Goal: Task Accomplishment & Management: Use online tool/utility

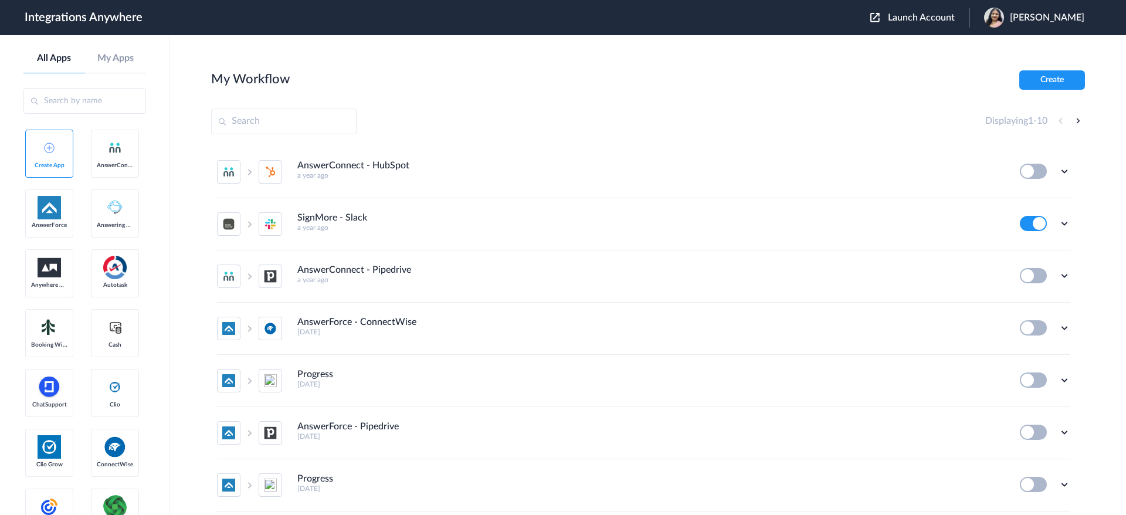
click at [940, 16] on span "Launch Account" at bounding box center [921, 17] width 67 height 9
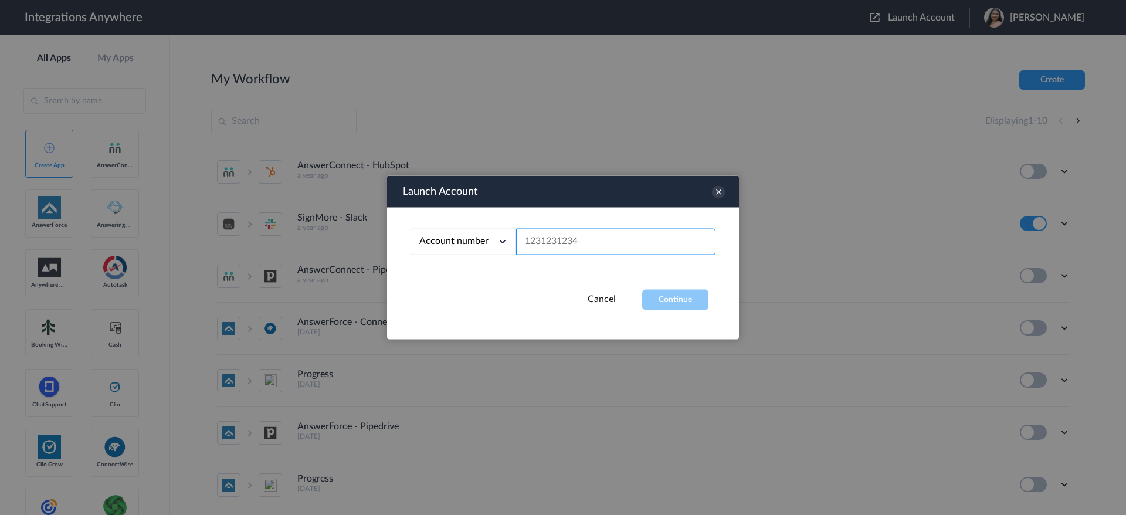
click at [530, 245] on input "text" at bounding box center [615, 242] width 199 height 26
paste input "8284191128star button"
drag, startPoint x: 631, startPoint y: 237, endPoint x: 581, endPoint y: 241, distance: 50.0
click at [581, 241] on input "8284191128star button" at bounding box center [615, 242] width 199 height 26
type input "8284191128"
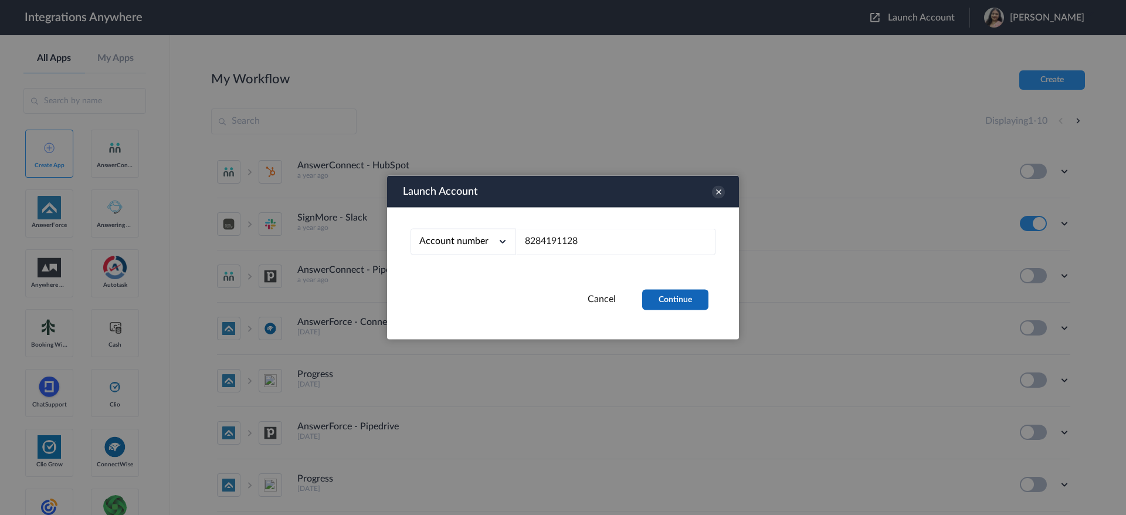
click at [679, 297] on button "Continue" at bounding box center [675, 300] width 66 height 21
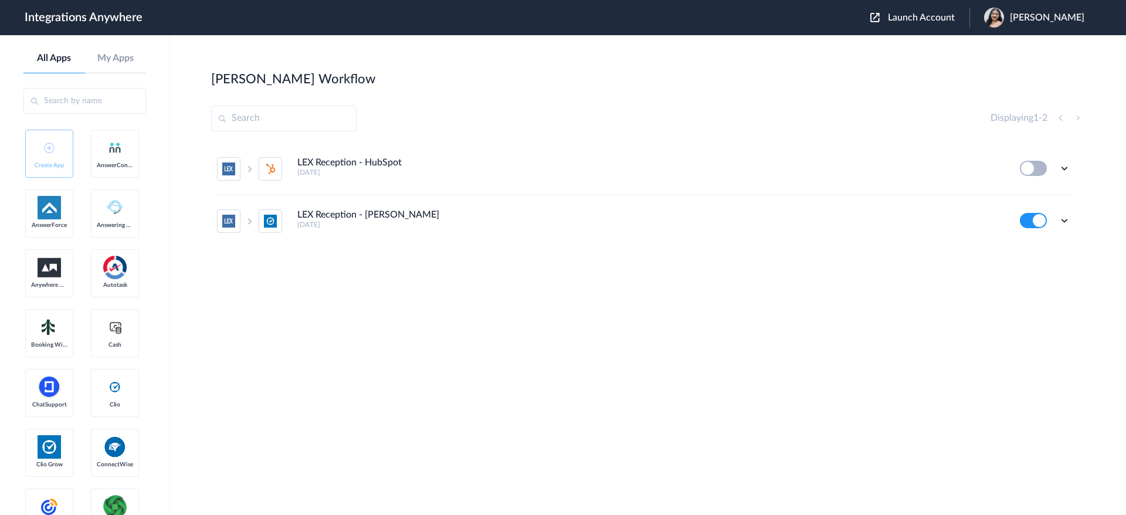
click at [626, 336] on section "Kathleen Hoener's Workflow Create Displaying 1 - 2 LEX Reception - HubSpot 2 mo…" at bounding box center [648, 310] width 874 height 480
click at [0, 270] on aside "All Apps My Apps Create App AnswerConnect AnswerForce Answering Service Anywher…" at bounding box center [85, 275] width 170 height 480
click at [1064, 221] on icon at bounding box center [1065, 221] width 12 height 12
click at [1038, 268] on link "Task history" at bounding box center [1031, 269] width 56 height 8
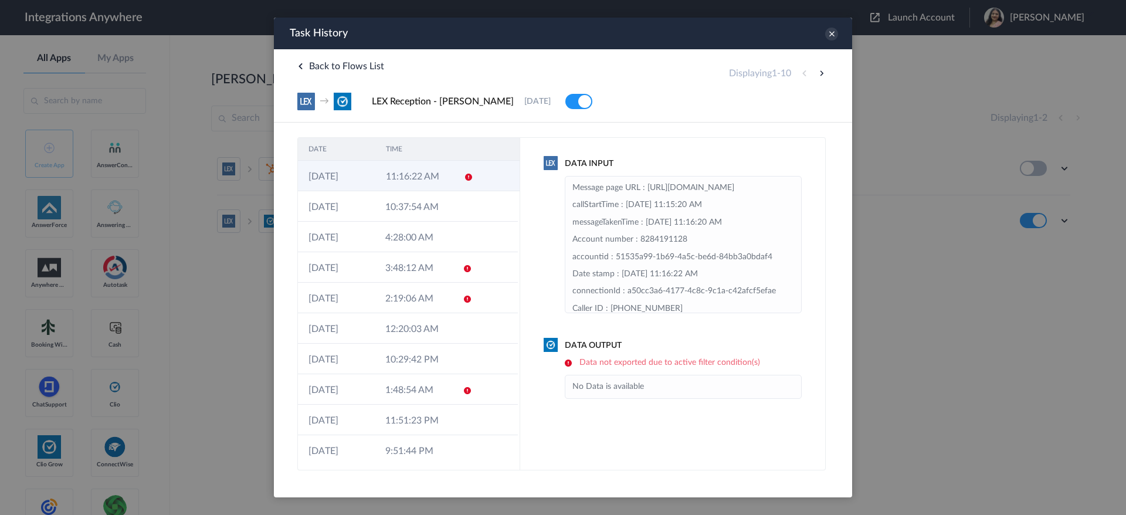
click at [464, 178] on icon at bounding box center [468, 176] width 9 height 9
click at [834, 36] on icon at bounding box center [831, 34] width 13 height 13
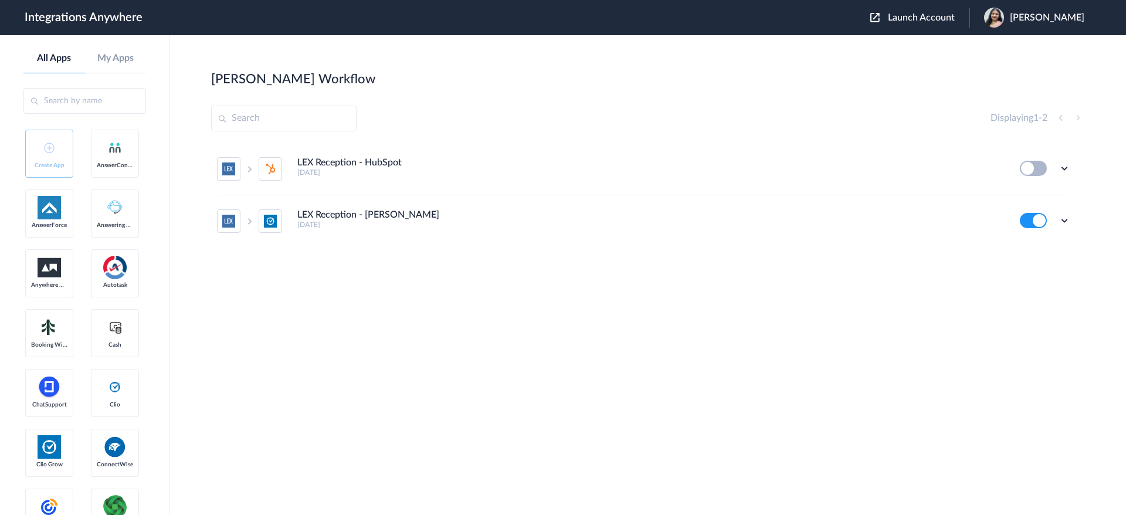
click at [492, 284] on div "LEX Reception - HubSpot 2 months ago Edit Task history Delete LEX Reception - C…" at bounding box center [648, 231] width 874 height 176
click at [1064, 221] on icon at bounding box center [1065, 221] width 12 height 12
click at [1048, 248] on li "Edit" at bounding box center [1032, 248] width 76 height 22
click at [1068, 221] on icon at bounding box center [1065, 221] width 12 height 12
click at [1045, 269] on link "Task history" at bounding box center [1031, 269] width 56 height 8
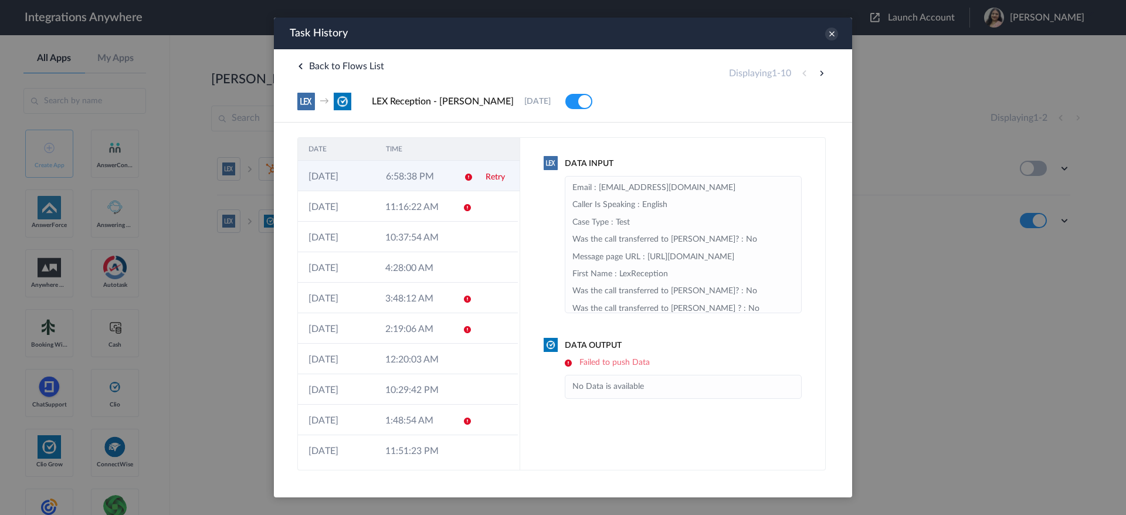
click at [483, 171] on td "Retry" at bounding box center [497, 176] width 45 height 31
click at [485, 176] on link "Retry" at bounding box center [494, 177] width 19 height 8
click at [570, 391] on ul "No Data is available" at bounding box center [683, 387] width 237 height 24
click at [1, 287] on div at bounding box center [563, 257] width 1126 height 515
click at [482, 172] on td "Retry" at bounding box center [496, 176] width 44 height 31
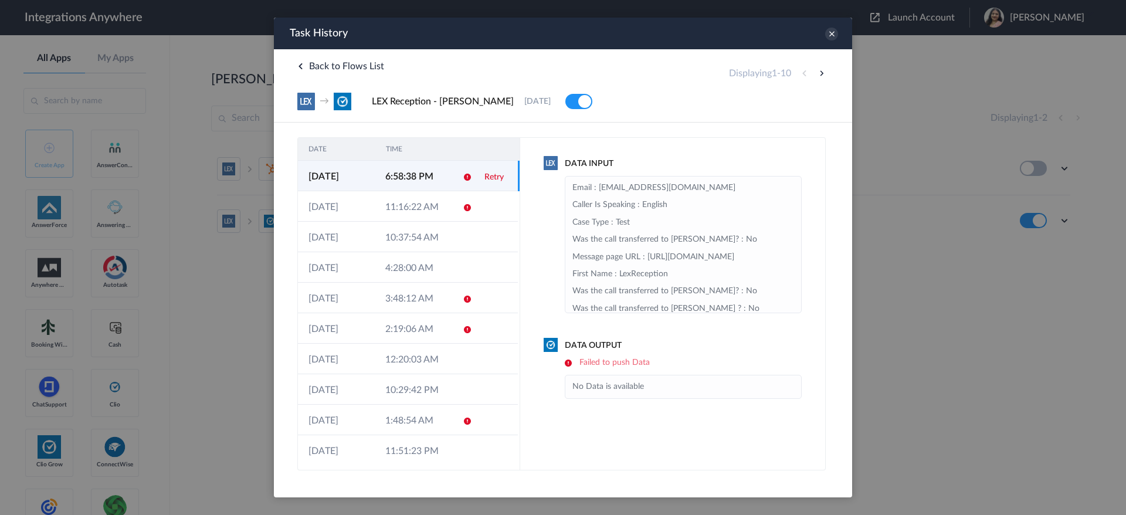
click at [487, 175] on link "Retry" at bounding box center [494, 177] width 19 height 8
click at [0, 357] on div at bounding box center [563, 257] width 1126 height 515
click at [0, 344] on div at bounding box center [563, 257] width 1126 height 515
click at [0, 273] on div at bounding box center [563, 257] width 1126 height 515
click at [461, 214] on td at bounding box center [463, 206] width 22 height 31
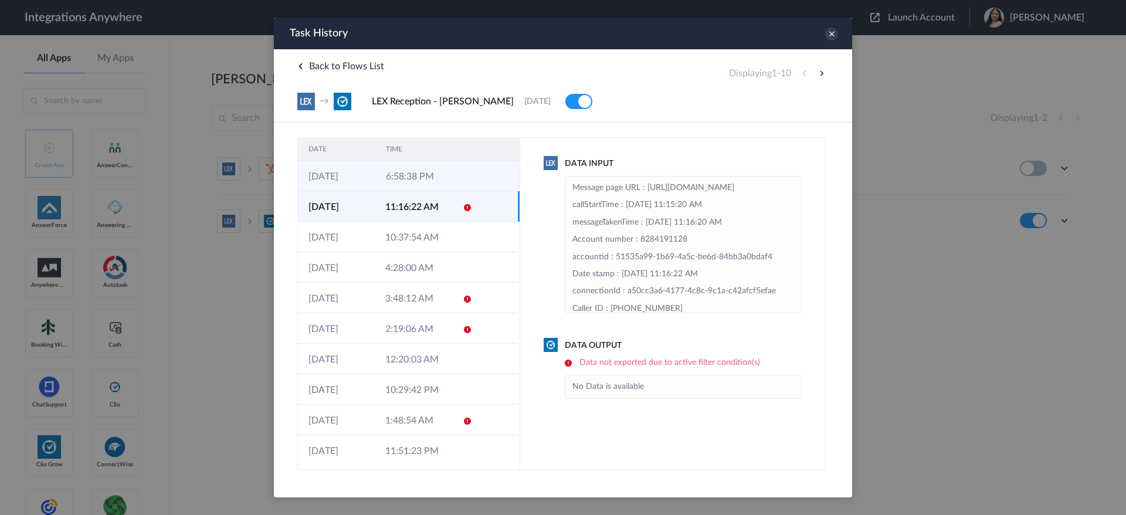
click at [454, 178] on td at bounding box center [465, 176] width 22 height 31
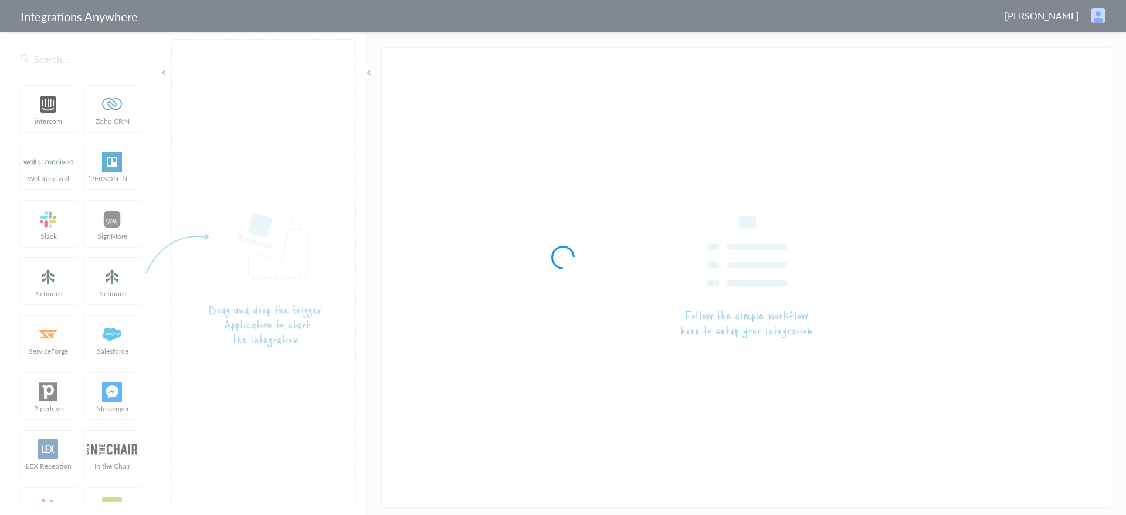
type input "LEX Reception - [PERSON_NAME]"
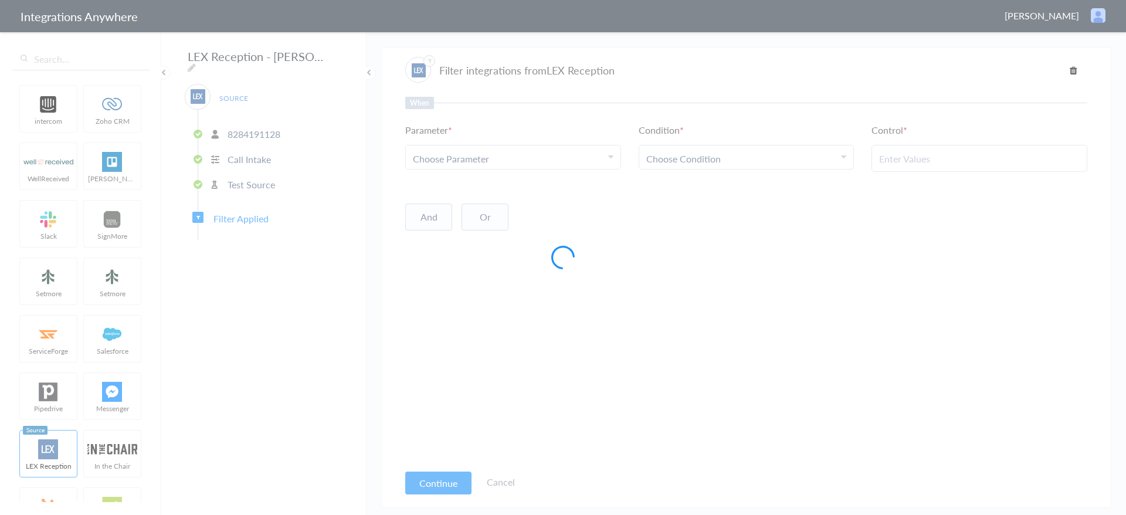
type input "New Client"
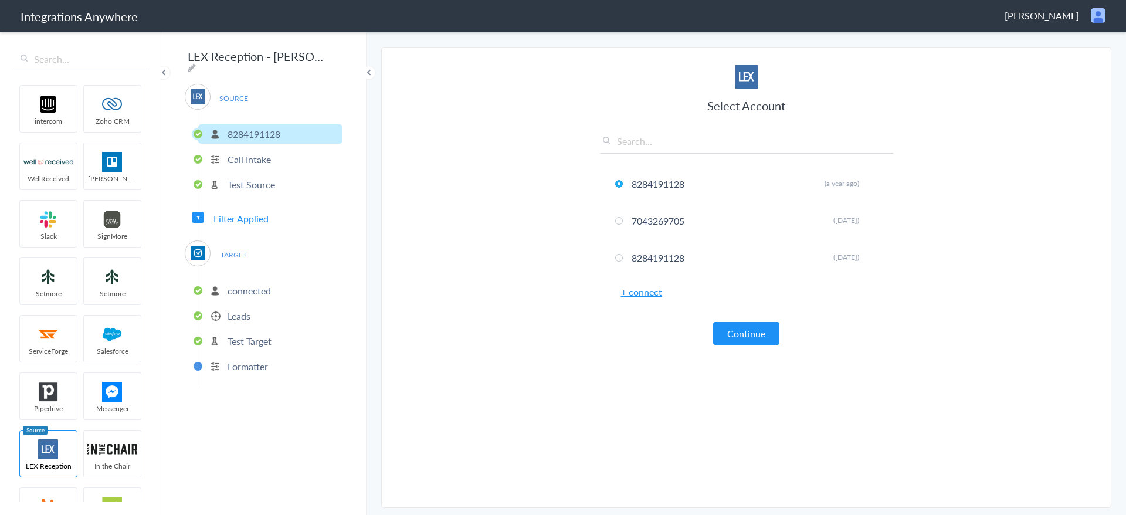
click at [235, 212] on span "Filter Applied" at bounding box center [241, 218] width 55 height 13
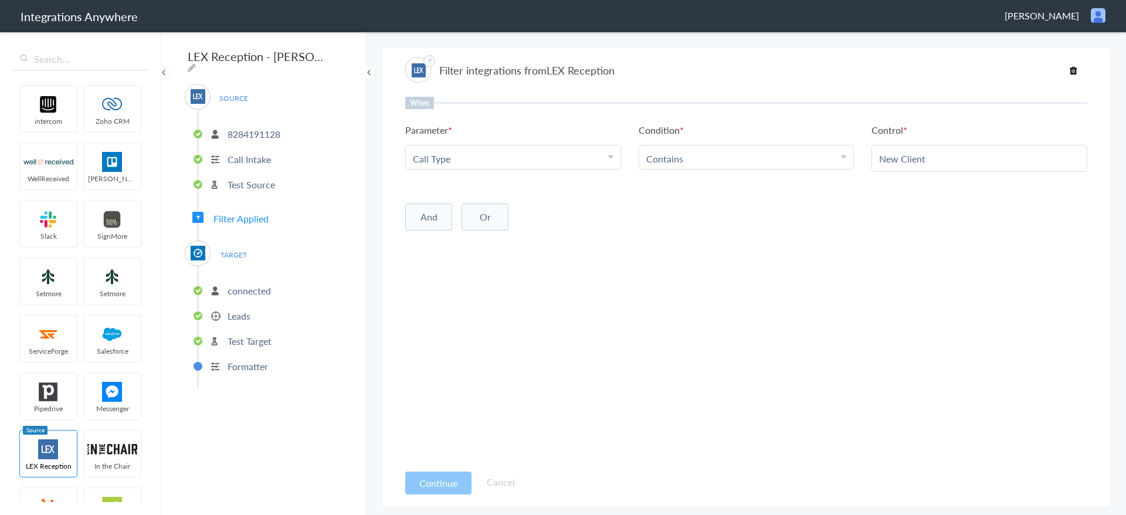
click at [263, 284] on p "connected" at bounding box center [249, 290] width 43 height 13
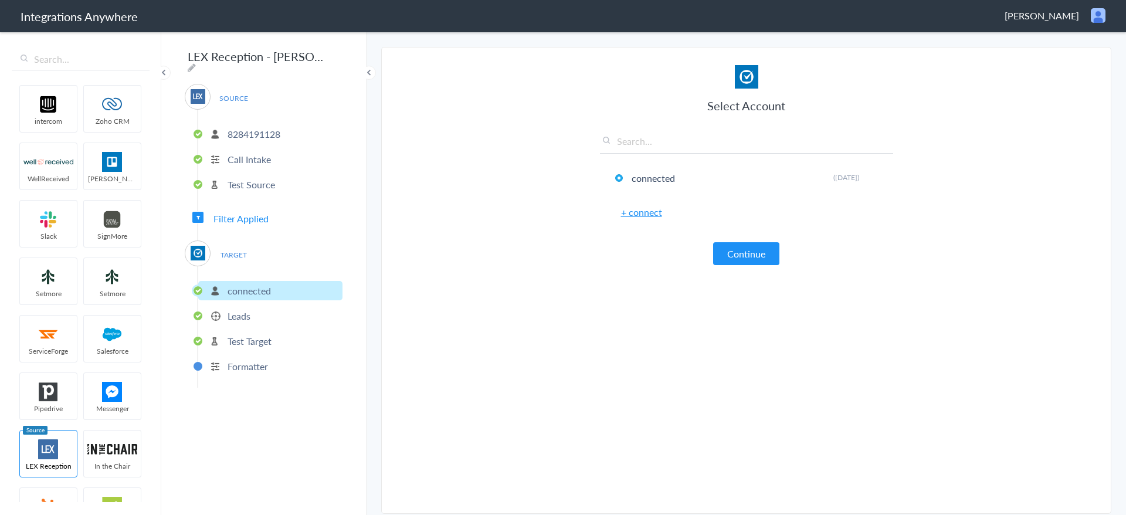
click at [262, 308] on li "Leads" at bounding box center [270, 315] width 144 height 19
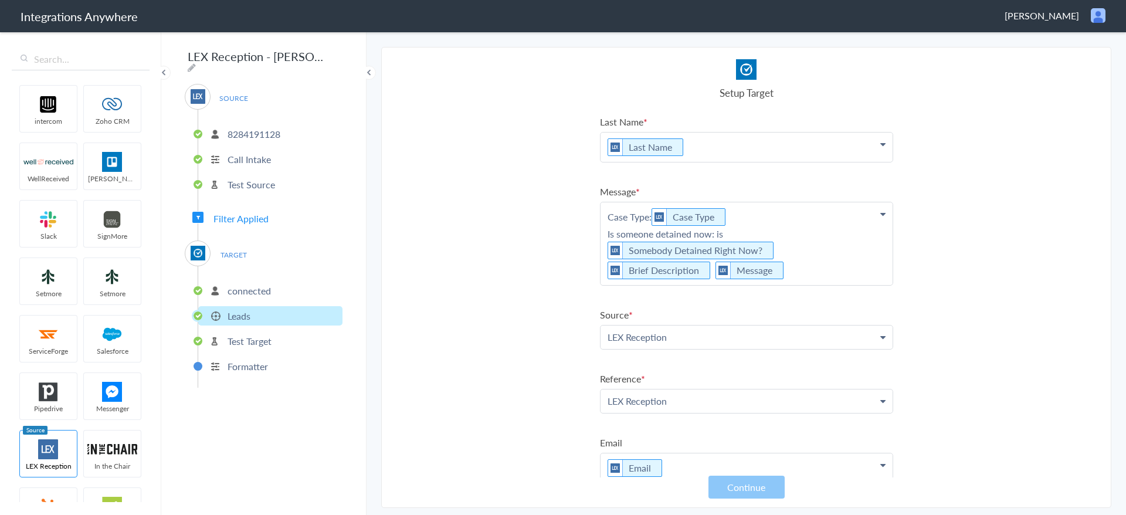
scroll to position [170, 0]
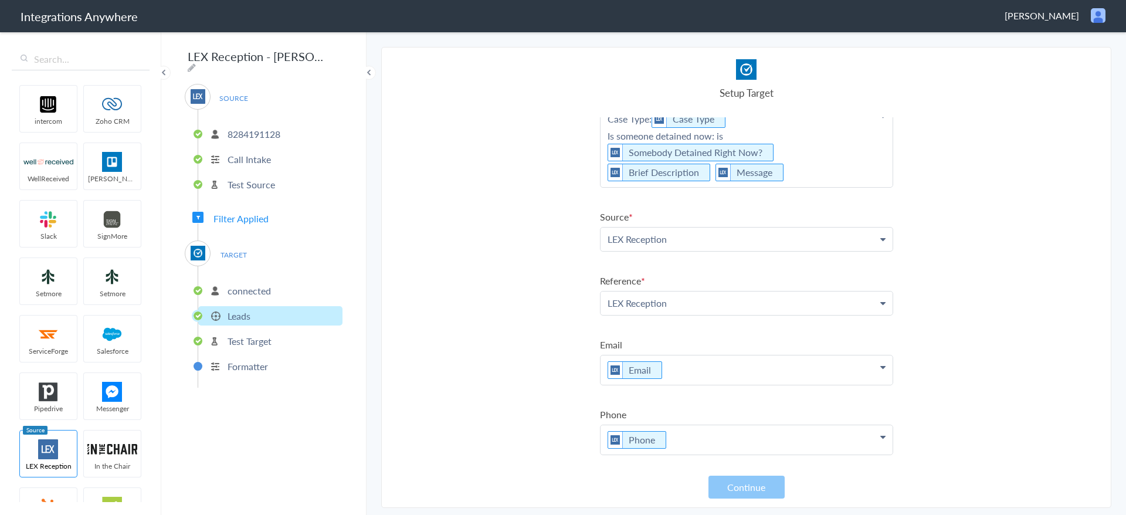
click at [265, 127] on p "8284191128" at bounding box center [254, 133] width 53 height 13
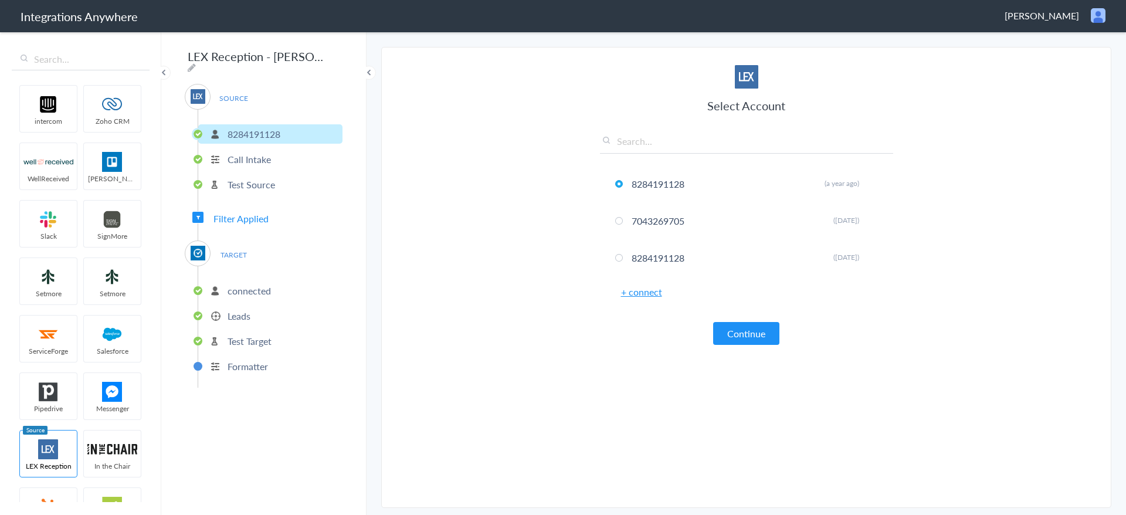
click at [649, 293] on link "+ connect" at bounding box center [641, 291] width 41 height 13
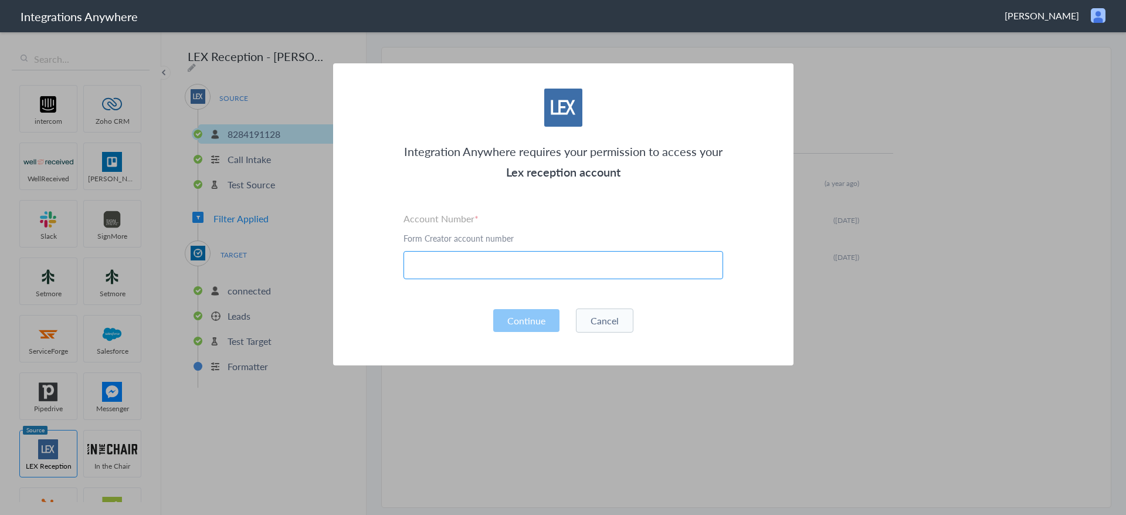
click at [519, 255] on input "text" at bounding box center [564, 265] width 320 height 28
paste input "8284191128"
type input "8284191128"
click at [506, 320] on button "Continue" at bounding box center [526, 320] width 66 height 23
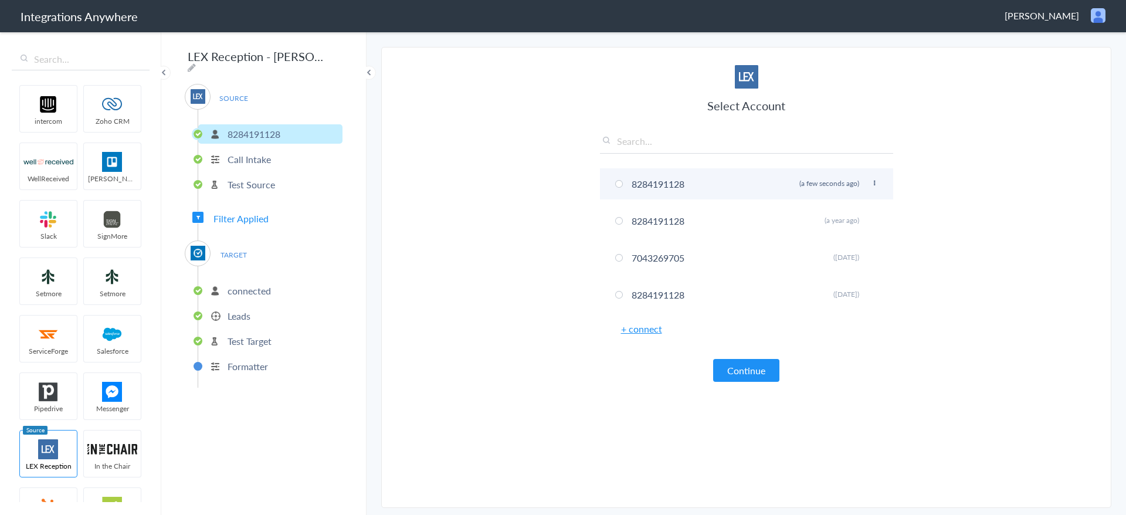
click at [619, 183] on span at bounding box center [619, 184] width 8 height 8
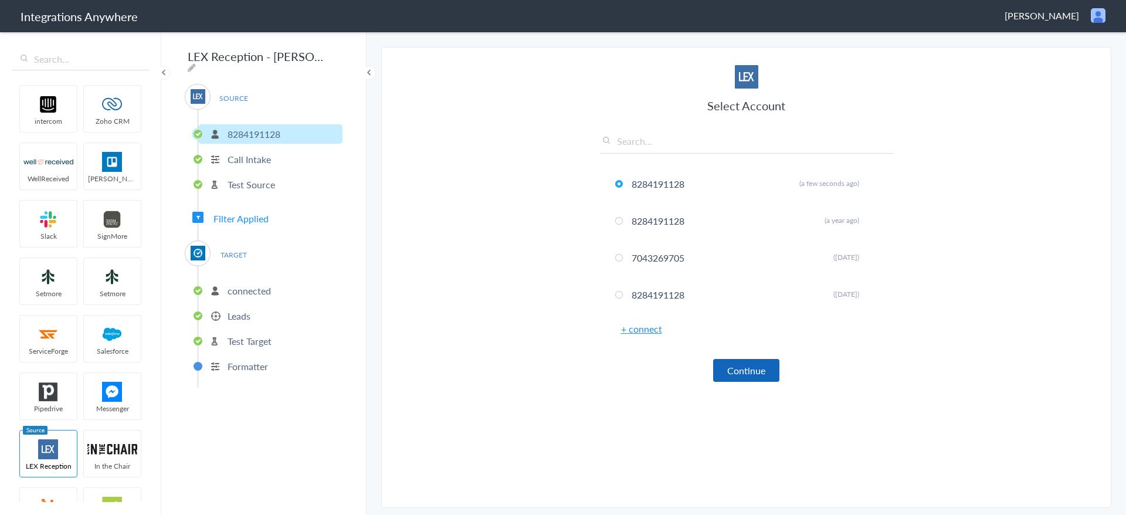
click at [729, 371] on button "Continue" at bounding box center [746, 370] width 66 height 23
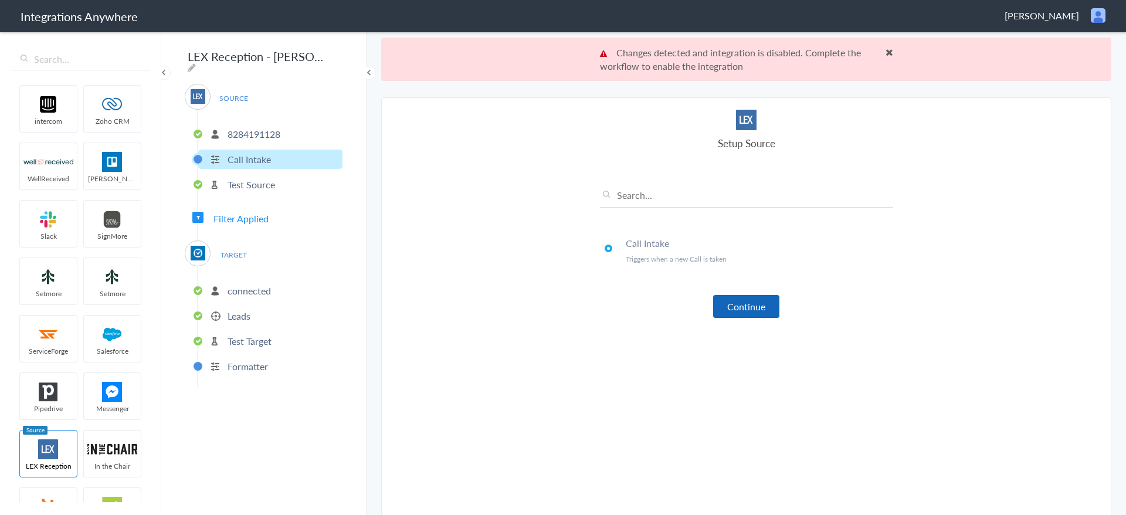
click at [729, 304] on button "Continue" at bounding box center [746, 306] width 66 height 23
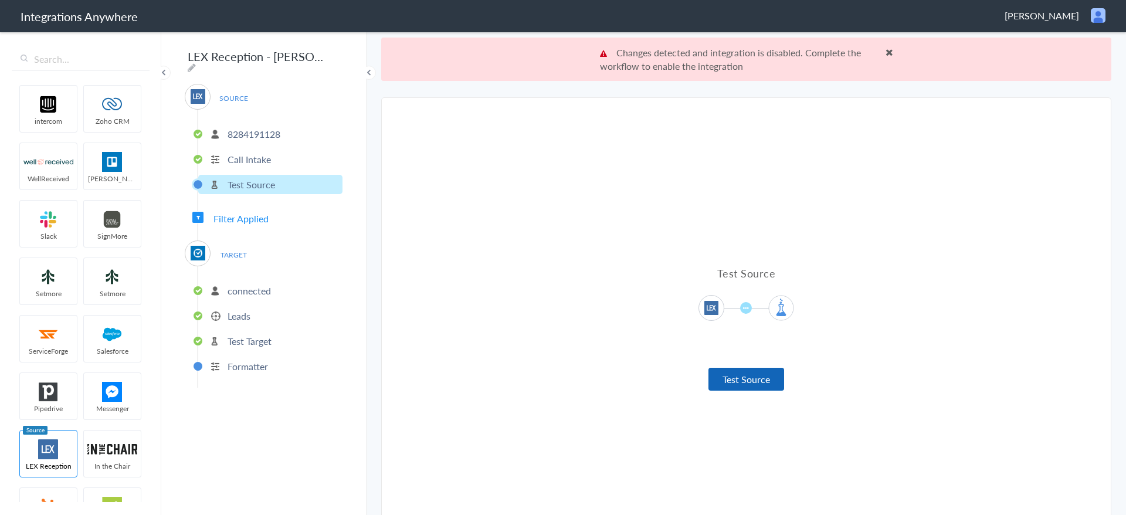
click at [731, 377] on button "Test Source" at bounding box center [747, 379] width 76 height 23
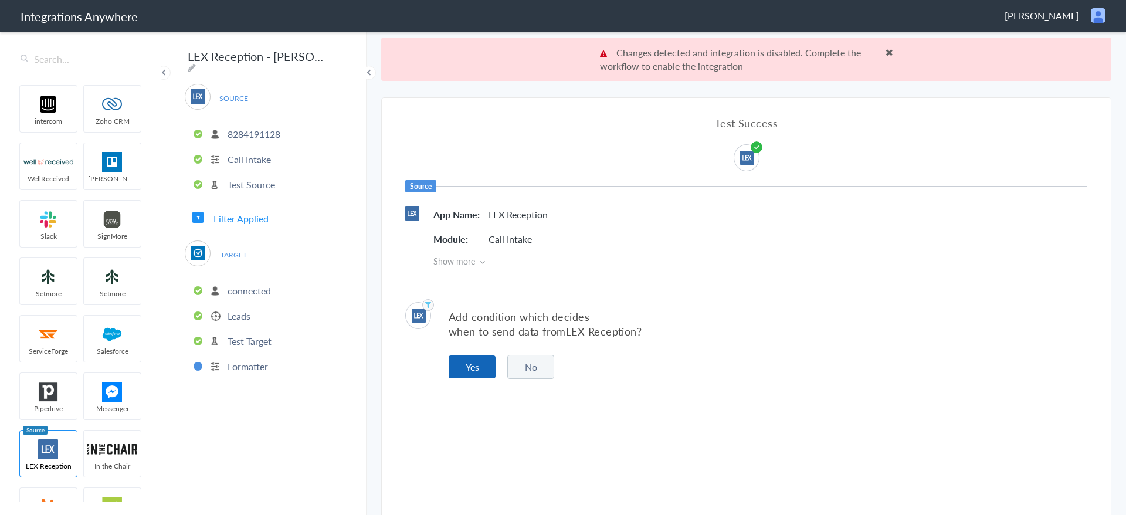
click at [465, 370] on button "Yes" at bounding box center [472, 367] width 47 height 23
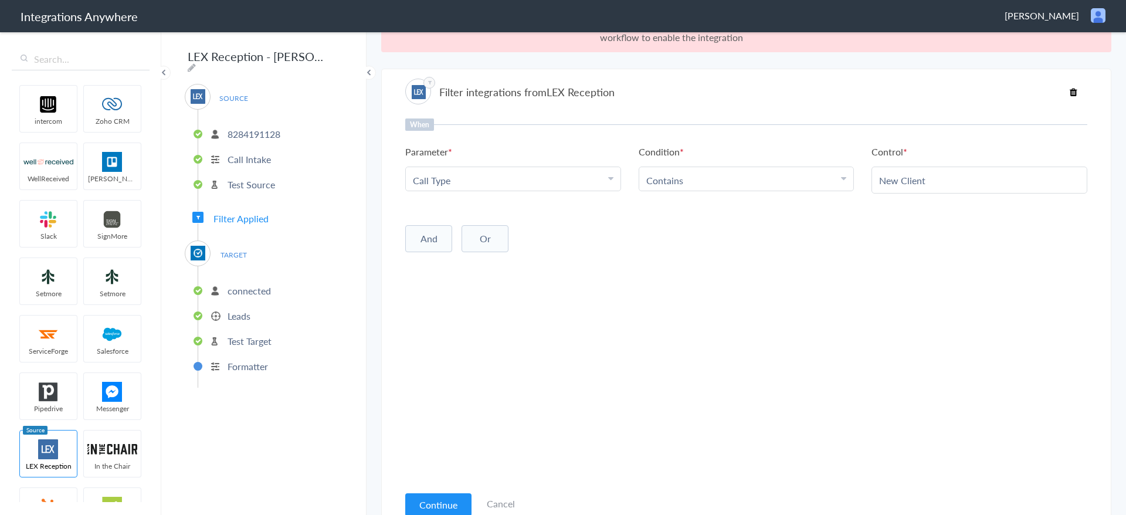
scroll to position [43, 0]
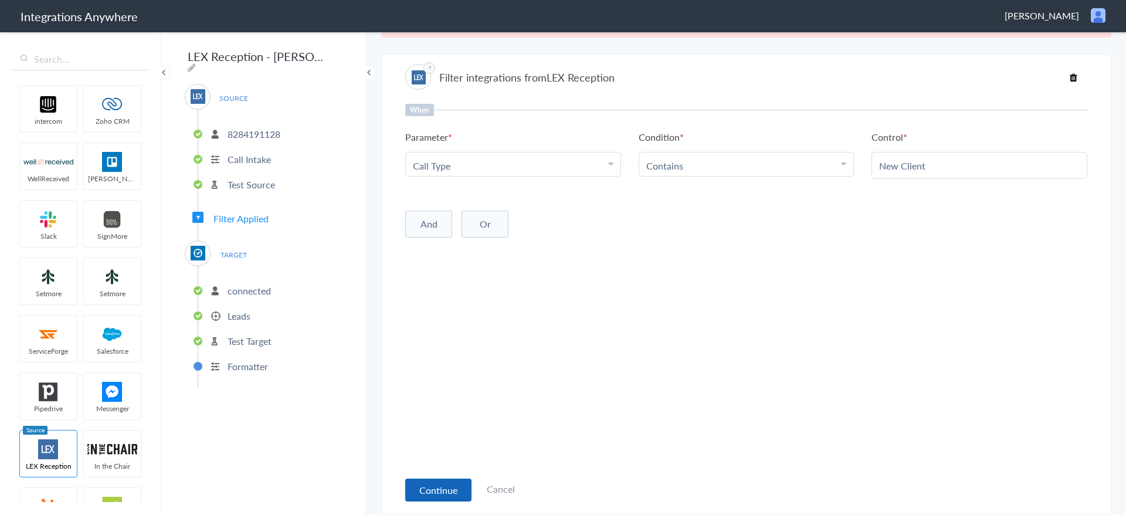
click at [432, 495] on button "Continue" at bounding box center [438, 490] width 66 height 23
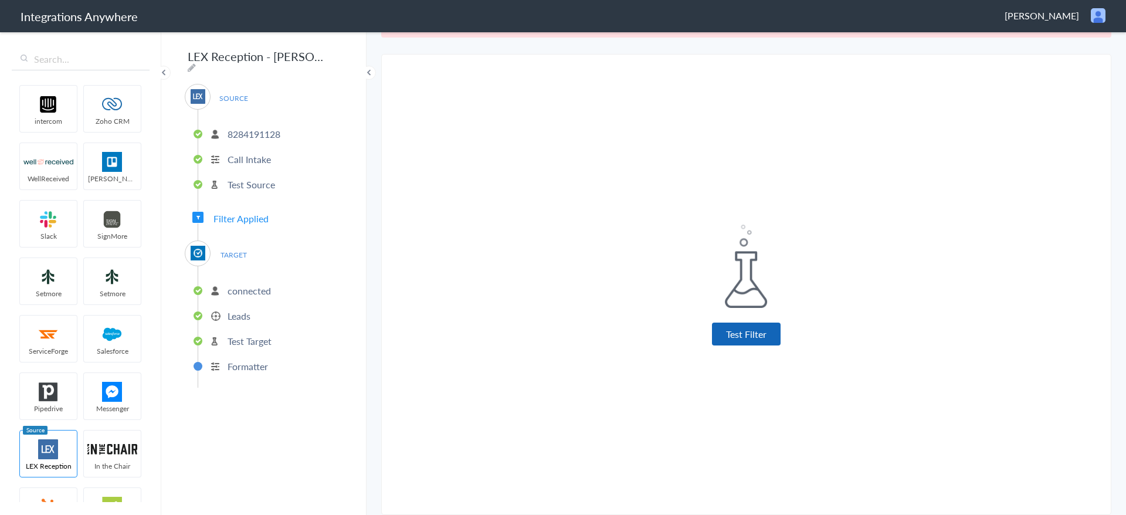
click at [712, 338] on button "Test Filter" at bounding box center [746, 334] width 69 height 23
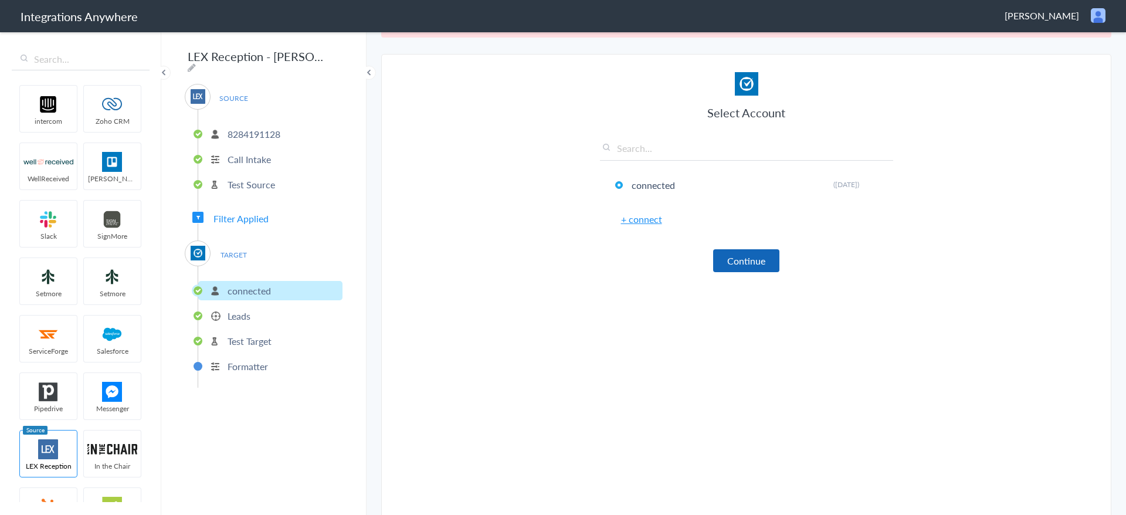
click at [735, 259] on button "Continue" at bounding box center [746, 260] width 66 height 23
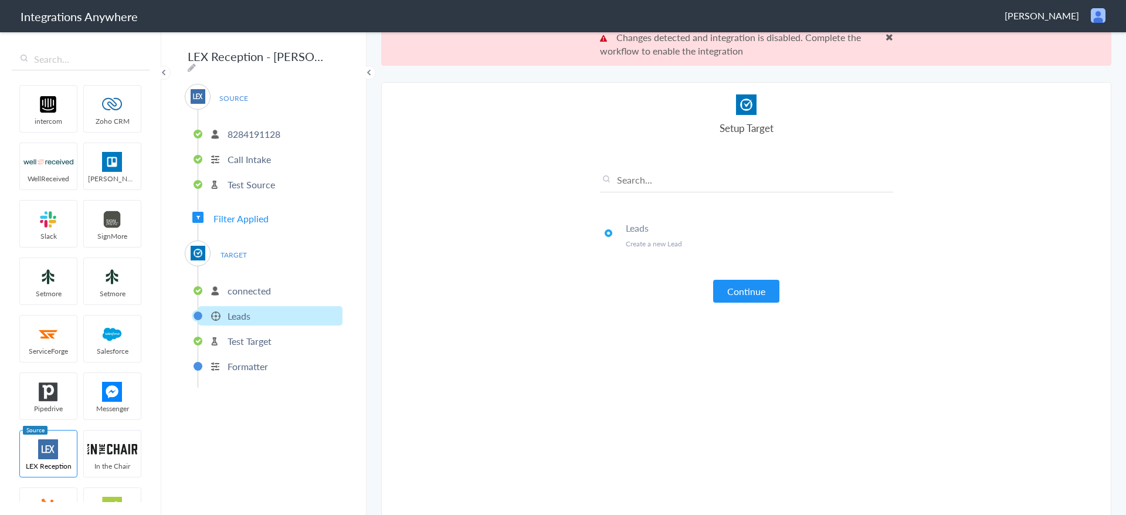
scroll to position [0, 0]
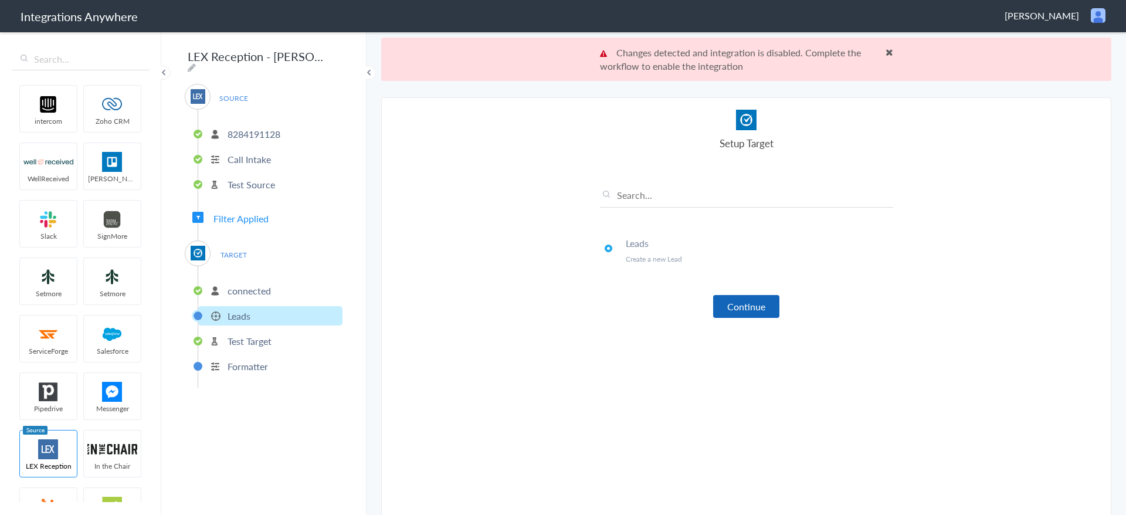
click at [744, 313] on button "Continue" at bounding box center [746, 306] width 66 height 23
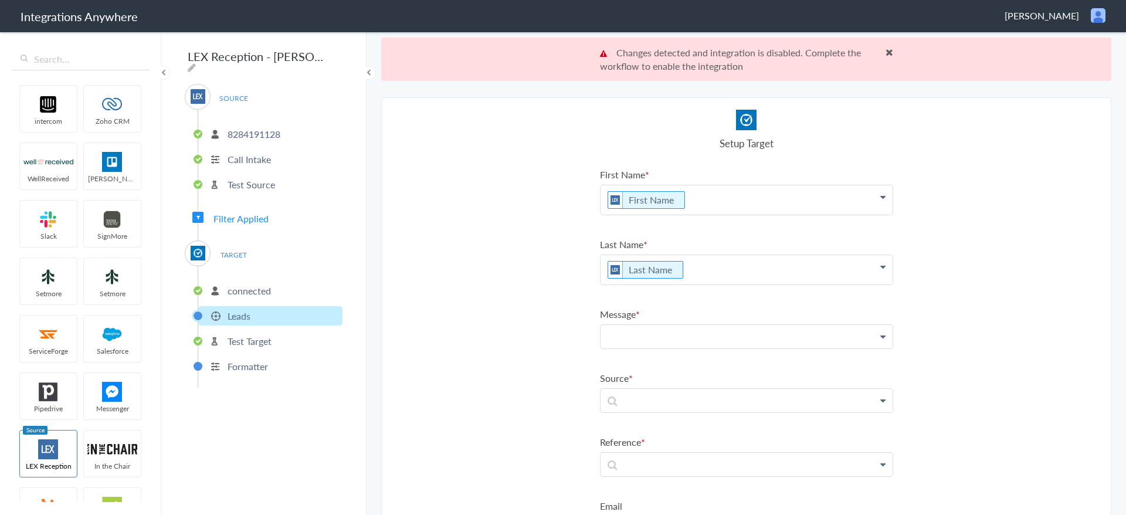
click at [651, 338] on p at bounding box center [747, 336] width 292 height 23
paste p
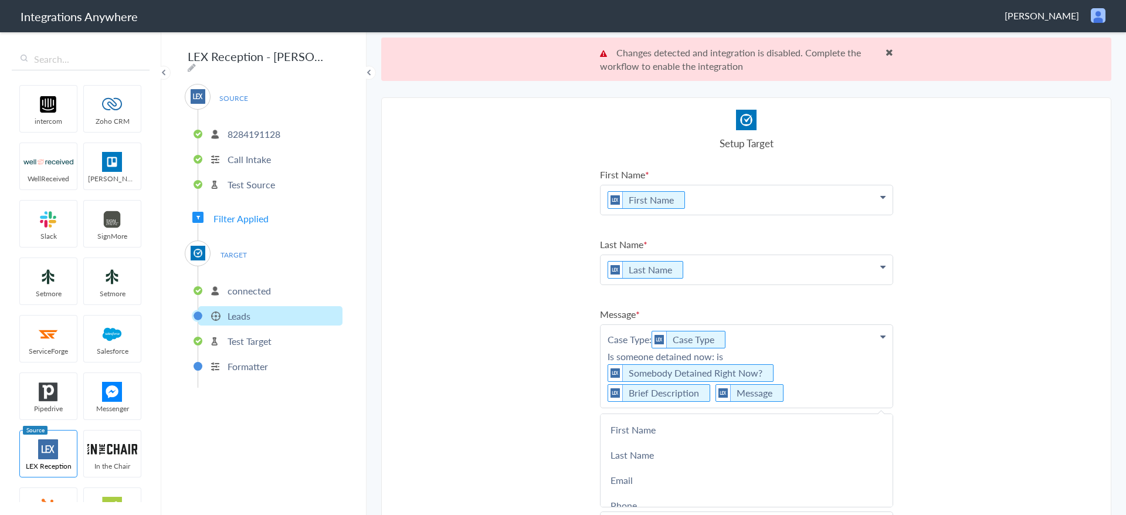
click at [969, 353] on section "Select Account 8284191128 Rename Delete (a few seconds ago) 8284191128 Rename D…" at bounding box center [746, 327] width 730 height 461
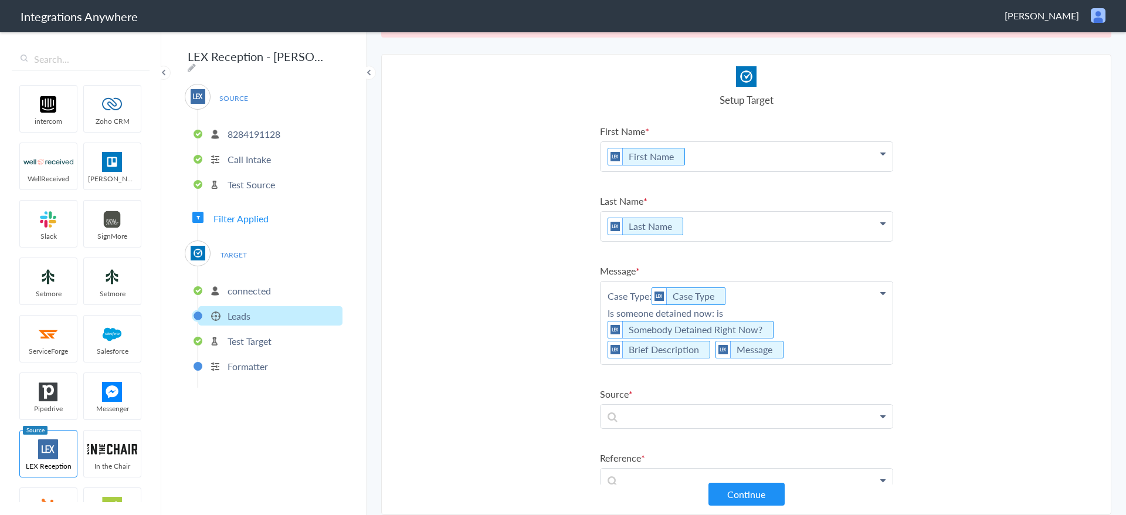
scroll to position [88, 0]
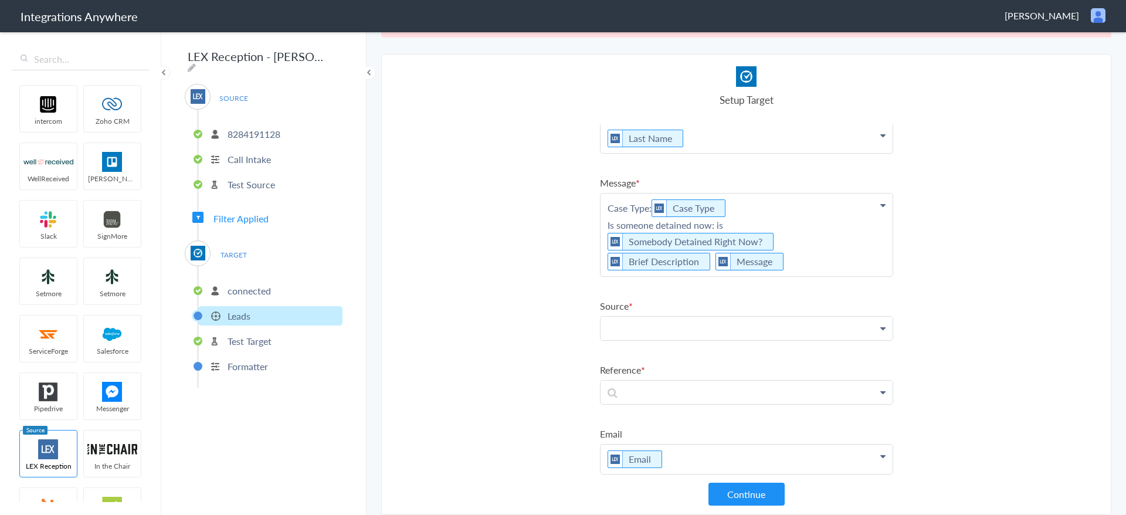
click at [777, 323] on p at bounding box center [747, 328] width 292 height 23
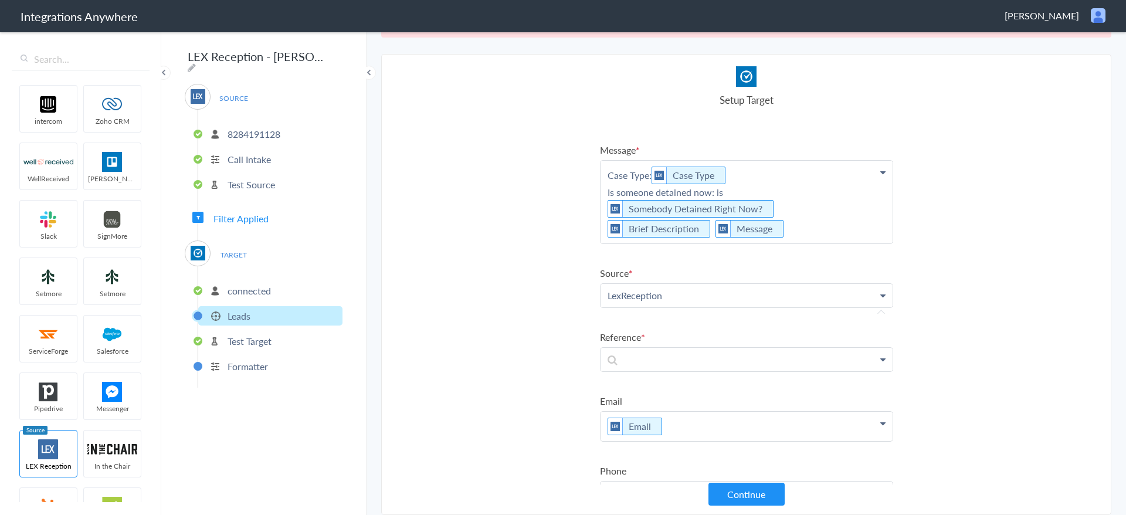
scroll to position [170, 0]
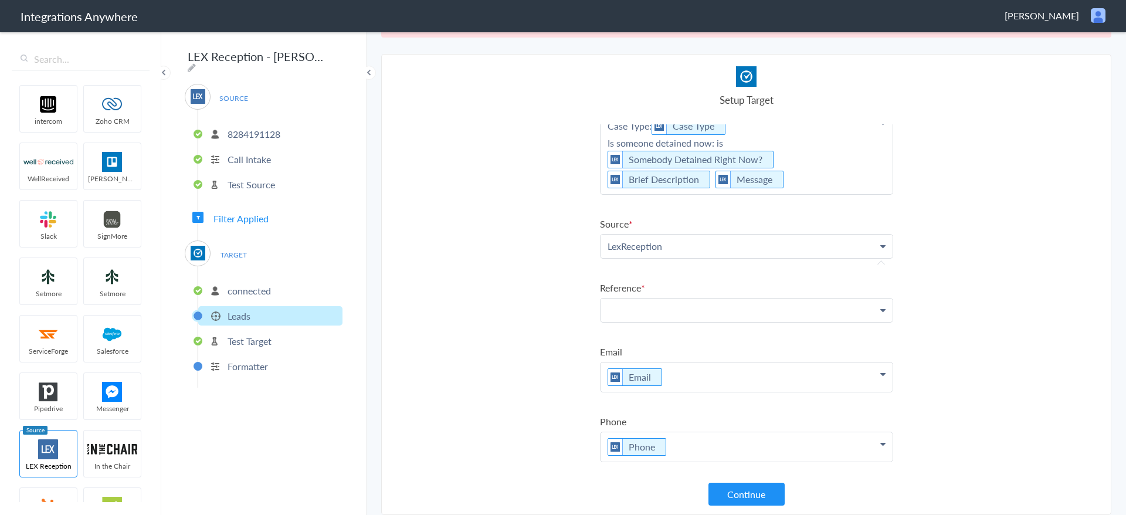
click at [641, 312] on p at bounding box center [747, 310] width 292 height 23
click at [531, 364] on section "Select Account 8284191128 Rename Delete (a few seconds ago) 8284191128 Rename D…" at bounding box center [746, 284] width 730 height 461
click at [758, 490] on button "Continue" at bounding box center [747, 494] width 76 height 23
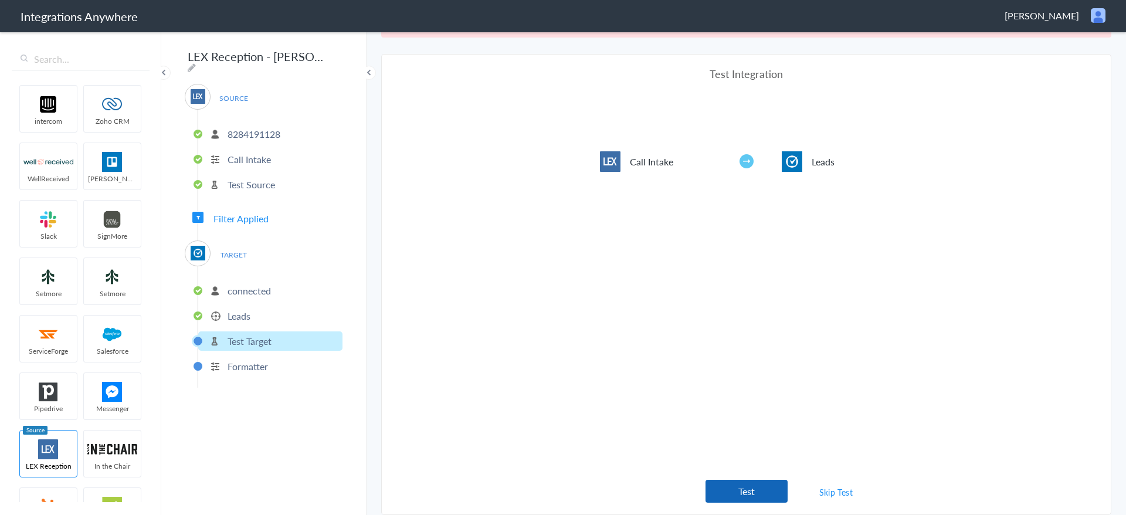
click at [727, 492] on button "Test" at bounding box center [747, 491] width 82 height 23
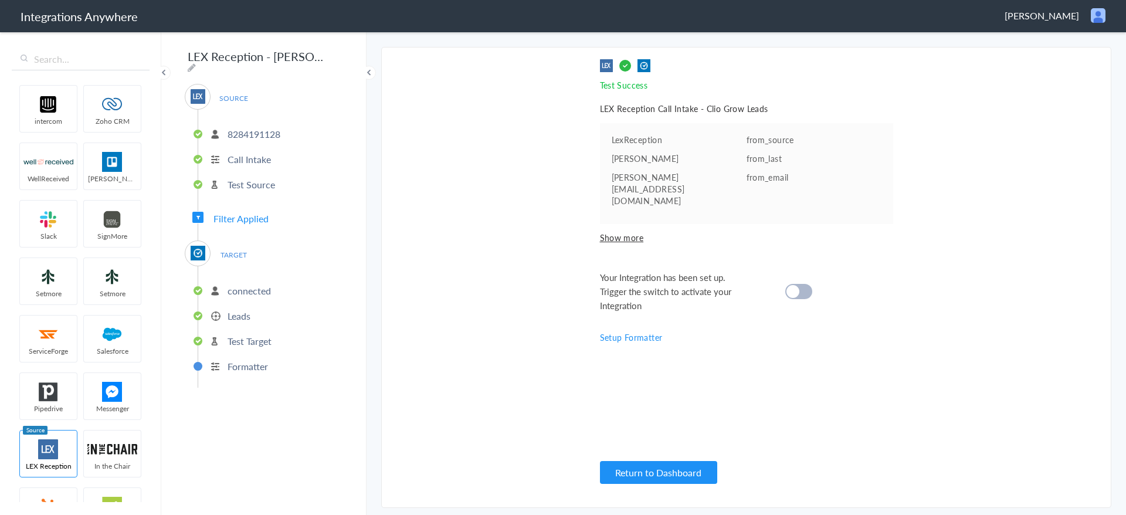
scroll to position [0, 0]
click at [798, 285] on cite at bounding box center [793, 291] width 13 height 13
click at [676, 478] on button "Return to Dashboard" at bounding box center [658, 472] width 117 height 23
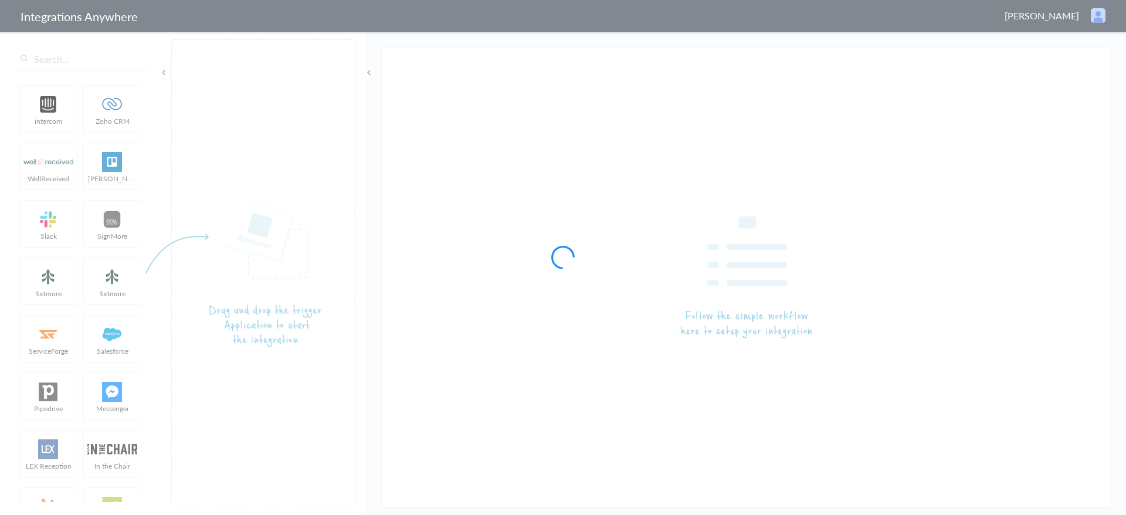
type input "LEX Reception - [PERSON_NAME]"
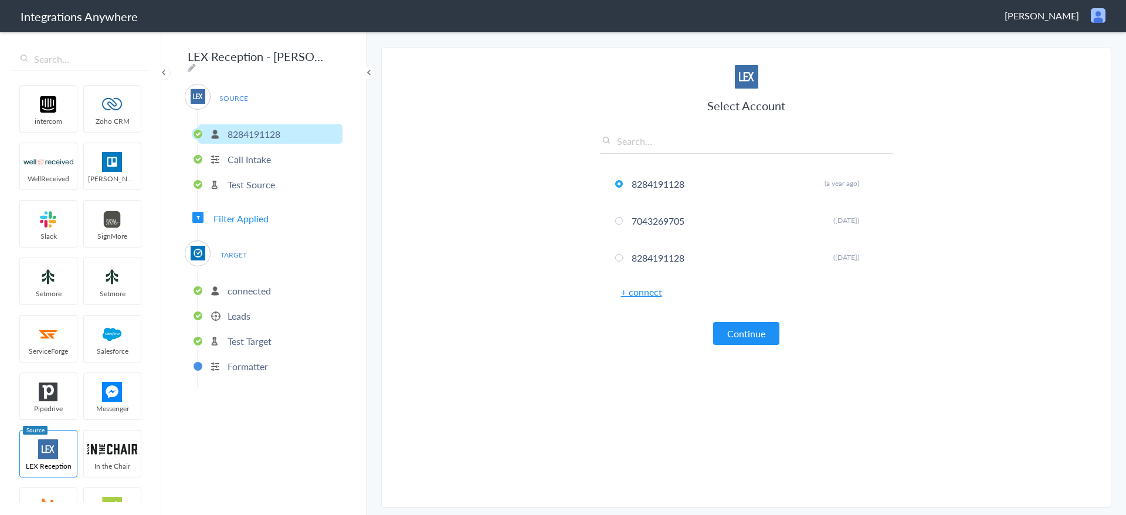
click at [240, 315] on p "Leads" at bounding box center [239, 315] width 23 height 13
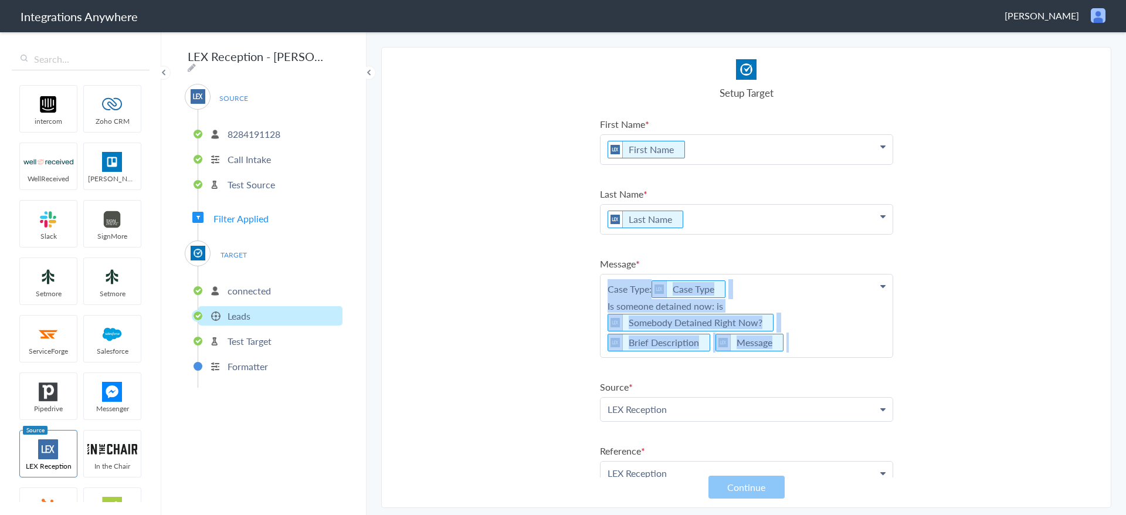
drag, startPoint x: 604, startPoint y: 288, endPoint x: 792, endPoint y: 344, distance: 196.6
click at [792, 344] on p "Case Type: Case Type Is someone detained now: is Somebody Detained Right Now? B…" at bounding box center [747, 316] width 292 height 83
copy p "Case Type: Case Type Is someone detained now: is Somebody Detained Right Now? B…"
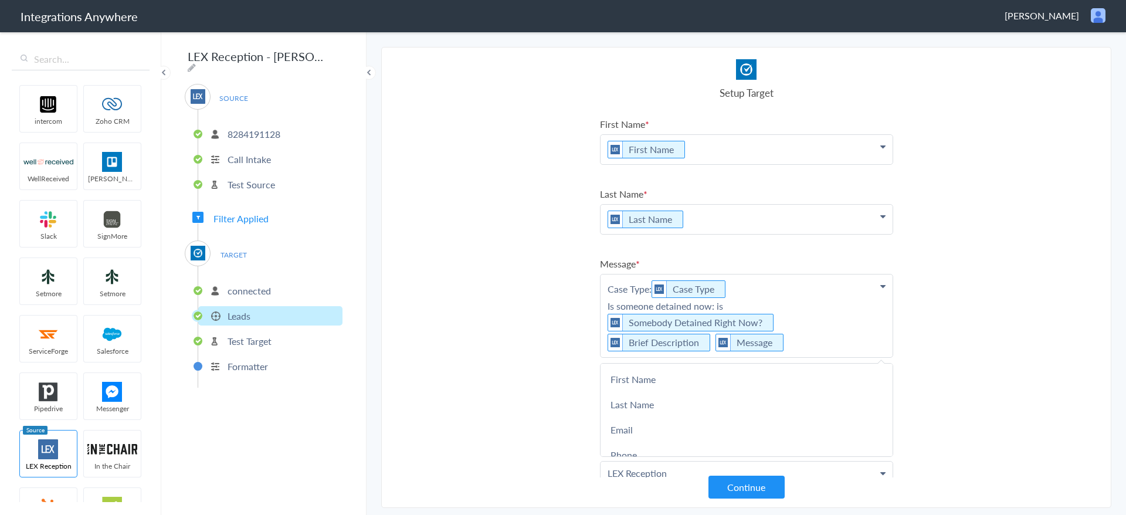
click at [537, 340] on section "Select Account 8284191128 Rename Delete (a year ago) 7043269705 Rename Delete (…" at bounding box center [746, 277] width 730 height 461
click at [503, 339] on section "Select Account 8284191128 Rename Delete (a year ago) 7043269705 Rename Delete (…" at bounding box center [746, 277] width 730 height 461
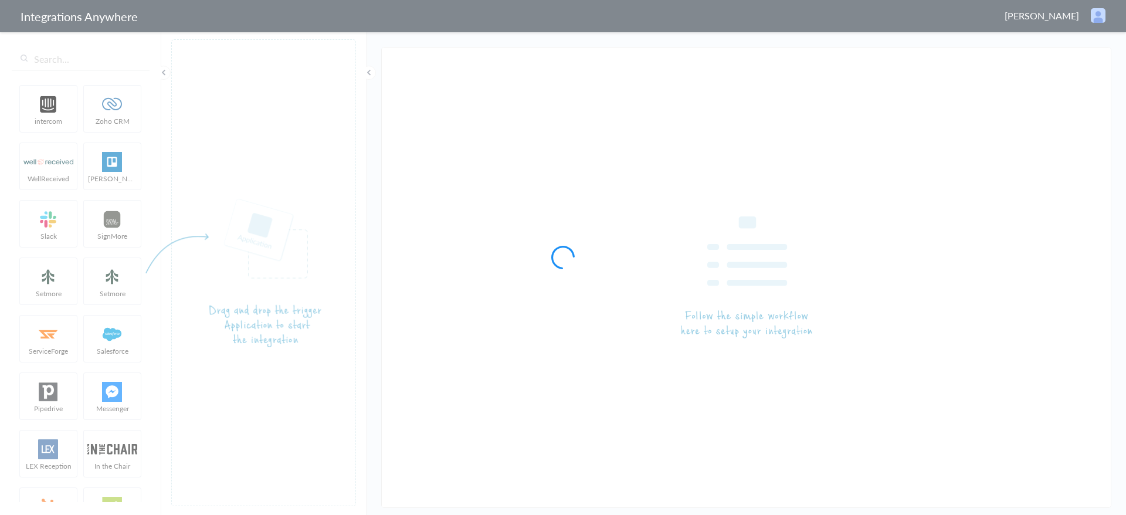
type input "LEX Reception - [PERSON_NAME]"
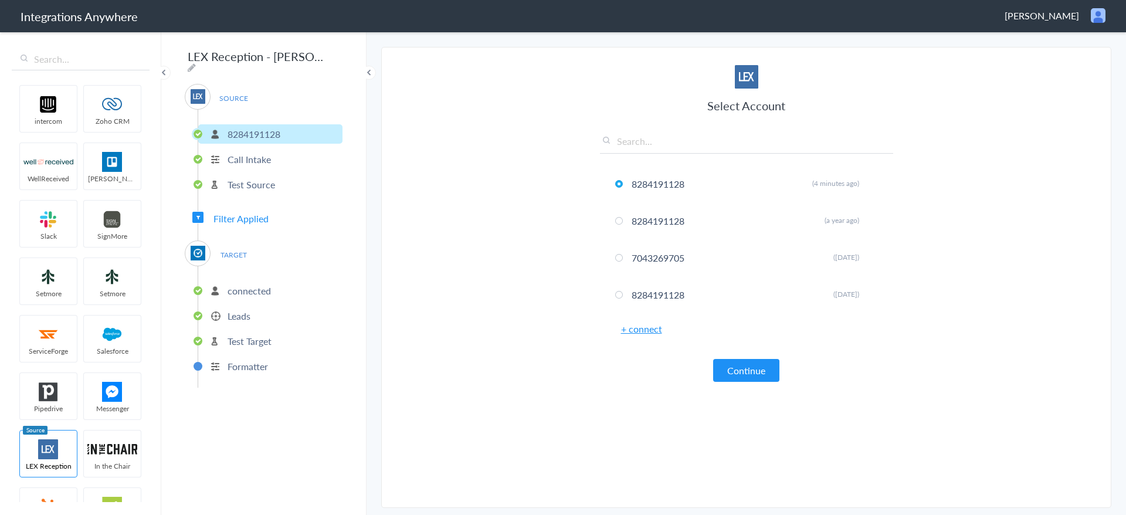
click at [235, 313] on p "Leads" at bounding box center [239, 315] width 23 height 13
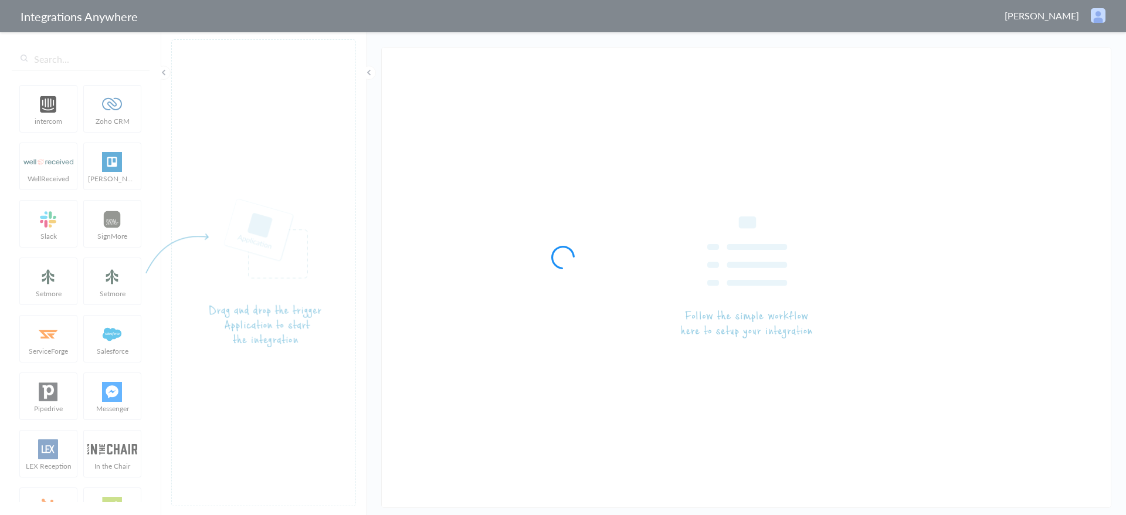
type input "LEX Reception - [PERSON_NAME]"
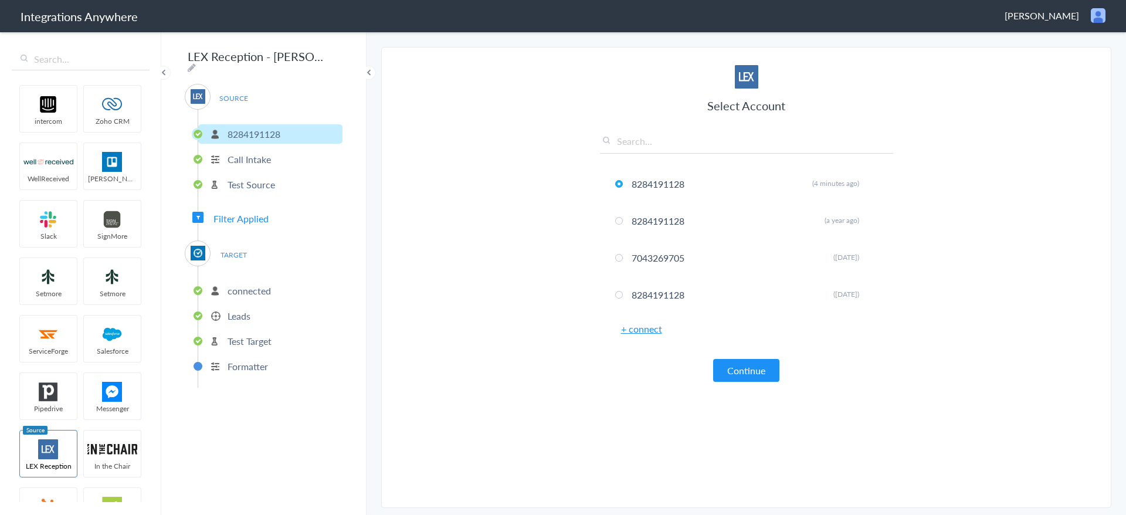
click at [408, 345] on section "Select Account 8284191128 Rename Delete (4 minutes ago) 8284191128 Rename Delet…" at bounding box center [746, 277] width 730 height 461
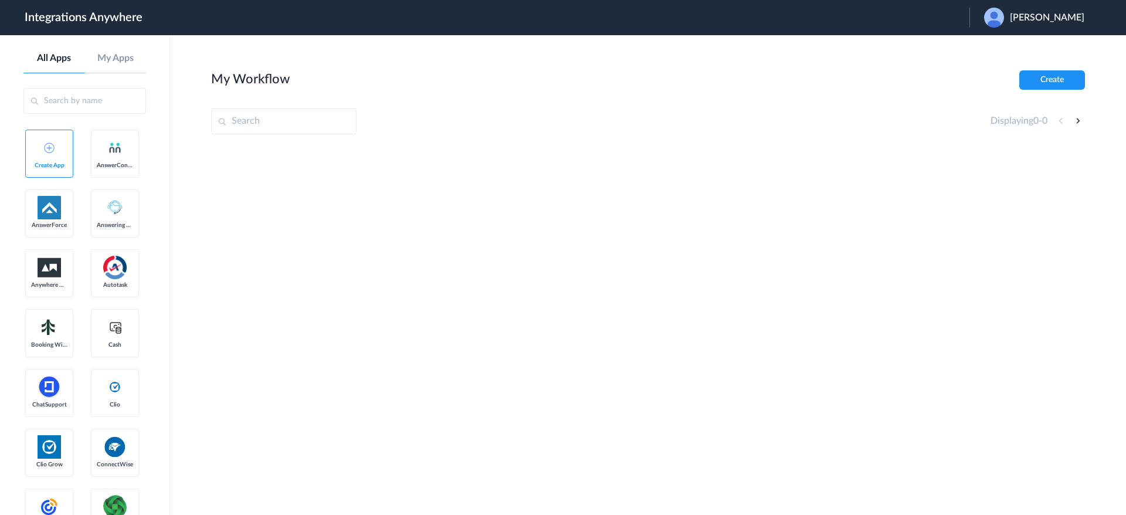
click at [1043, 23] on div "[PERSON_NAME]" at bounding box center [1040, 18] width 112 height 20
click at [1034, 50] on li "Logout" at bounding box center [1033, 48] width 127 height 22
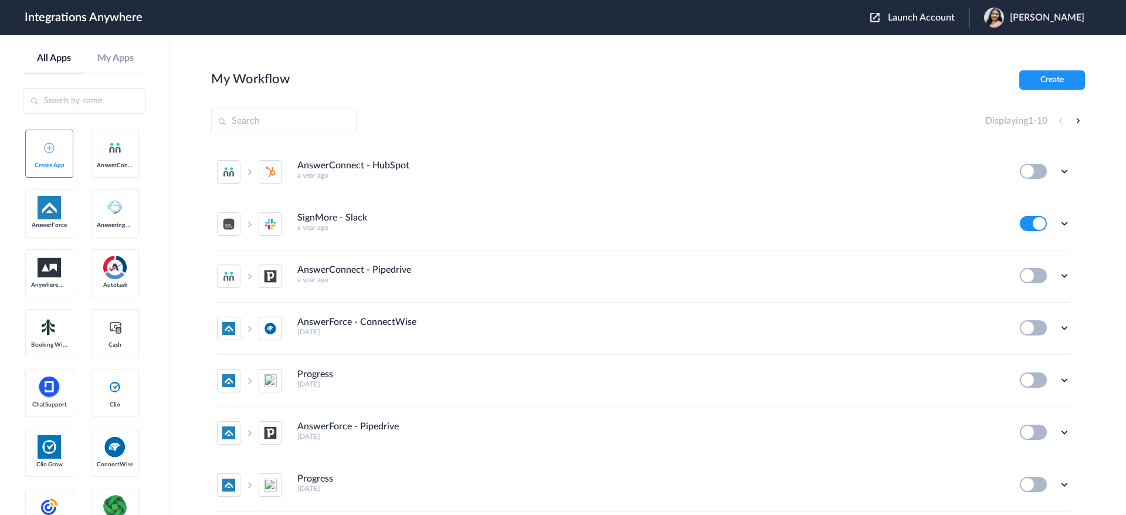
click at [578, 138] on section "My Workflow Create Displaying 1 - 10 AnswerConnect - HubSpot a year ago Edit Ta…" at bounding box center [648, 310] width 874 height 480
click at [955, 21] on span "Launch Account" at bounding box center [921, 17] width 67 height 9
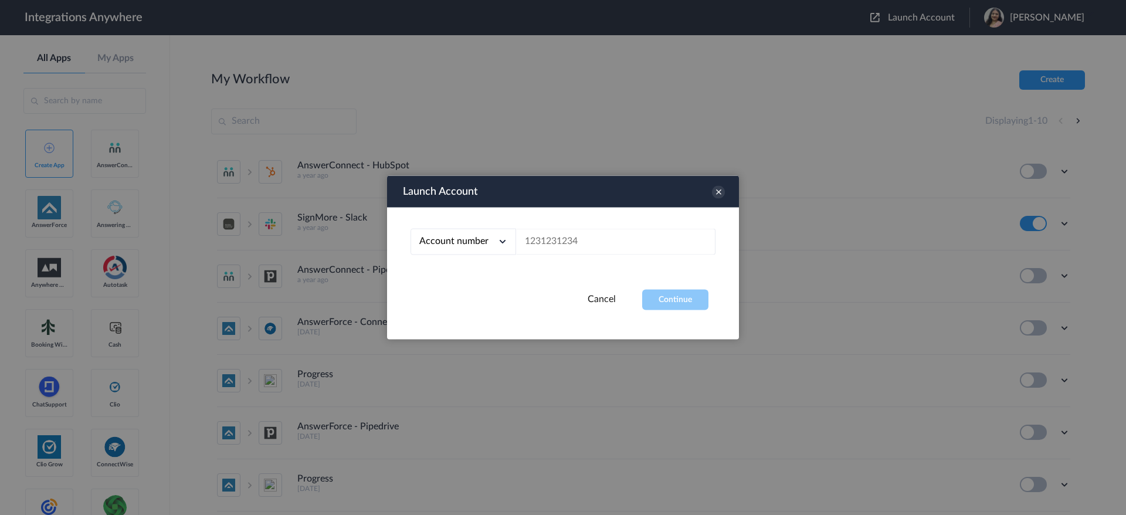
click at [639, 226] on div "Account number Account number Email address" at bounding box center [563, 249] width 352 height 82
click at [621, 244] on input "text" at bounding box center [615, 242] width 199 height 26
paste input "8284191128"
type input "8284191128"
click at [656, 284] on div "Account number Account number Email address 8284191128" at bounding box center [563, 249] width 352 height 82
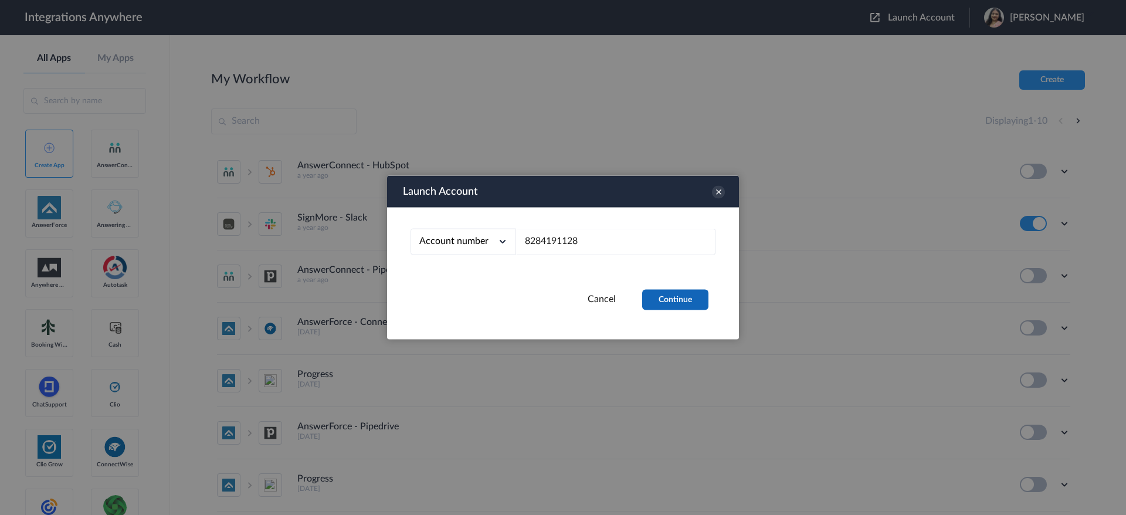
click at [656, 291] on button "Continue" at bounding box center [675, 300] width 66 height 21
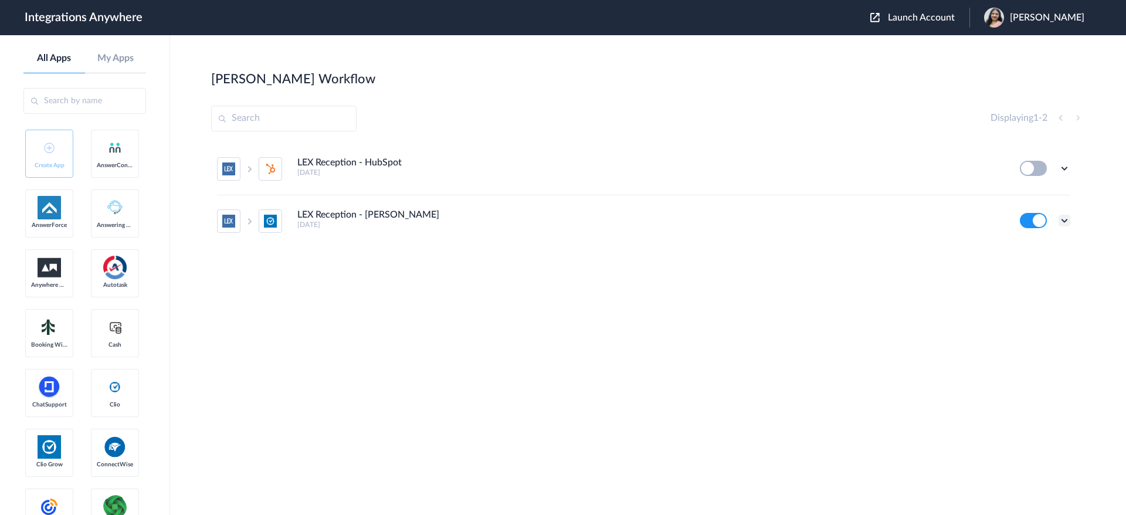
click at [1062, 219] on icon at bounding box center [1065, 221] width 12 height 12
click at [1023, 264] on li "Task history" at bounding box center [1032, 270] width 76 height 22
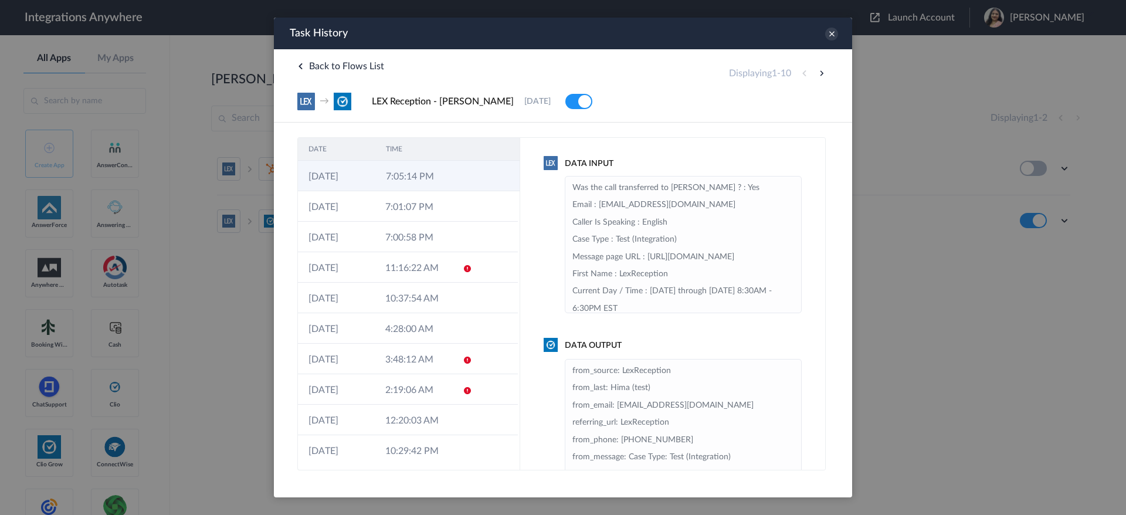
click at [464, 181] on icon at bounding box center [468, 176] width 9 height 9
click at [806, 278] on div "Data Input Was the call transferred to Brittnee Coleman ? : Yes Email : lexrece…" at bounding box center [673, 303] width 306 height 333
click at [0, 341] on div at bounding box center [563, 257] width 1126 height 515
click at [800, 241] on div "Data Input Was the call transferred to Brittnee Coleman ? : Yes Email : lexrece…" at bounding box center [673, 303] width 306 height 333
click at [0, 183] on div at bounding box center [563, 257] width 1126 height 515
